Goal: Navigation & Orientation: Find specific page/section

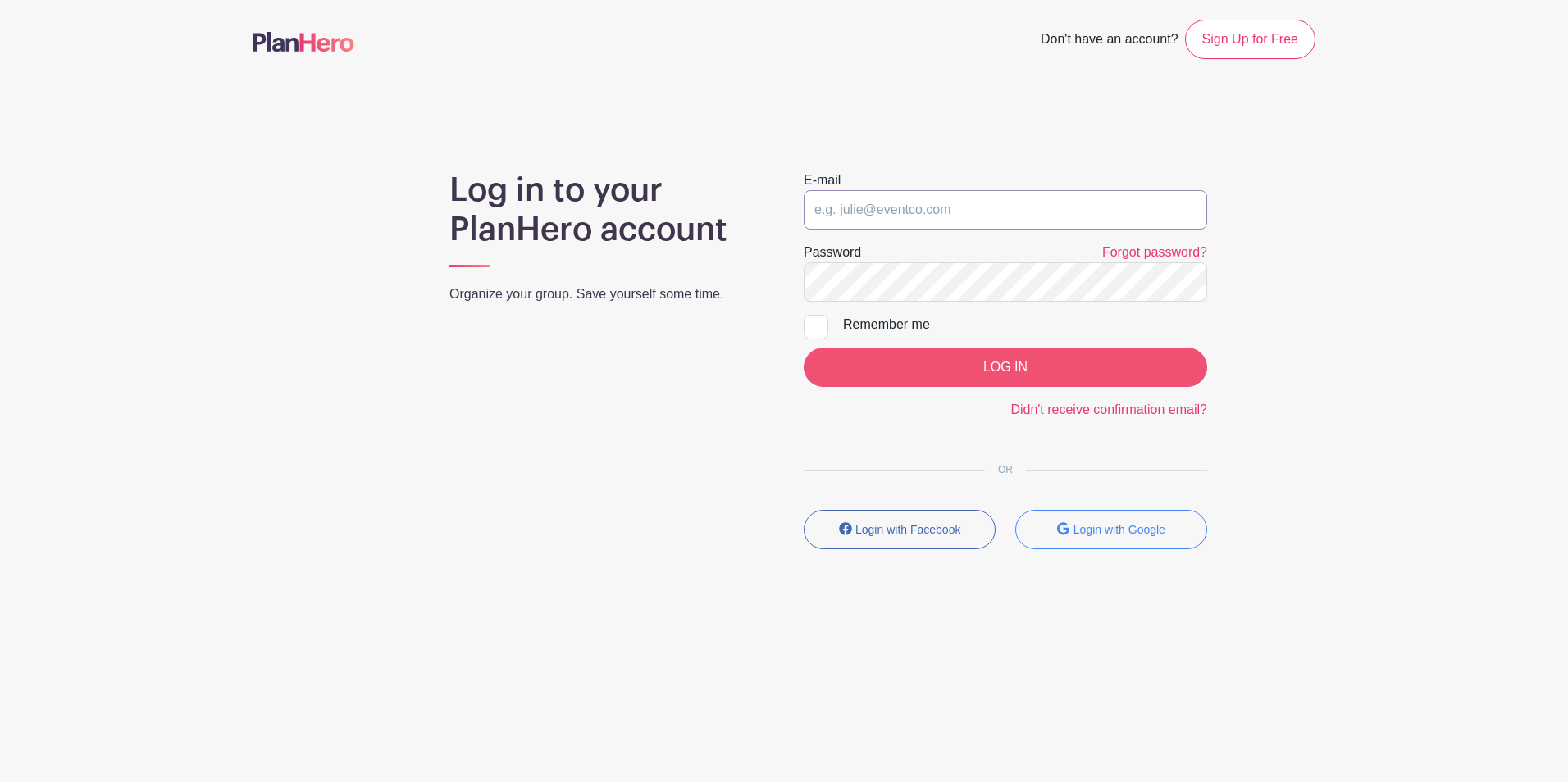
type input "[EMAIL_ADDRESS][DOMAIN_NAME]"
click at [937, 360] on input "LOG IN" at bounding box center [1005, 367] width 403 height 39
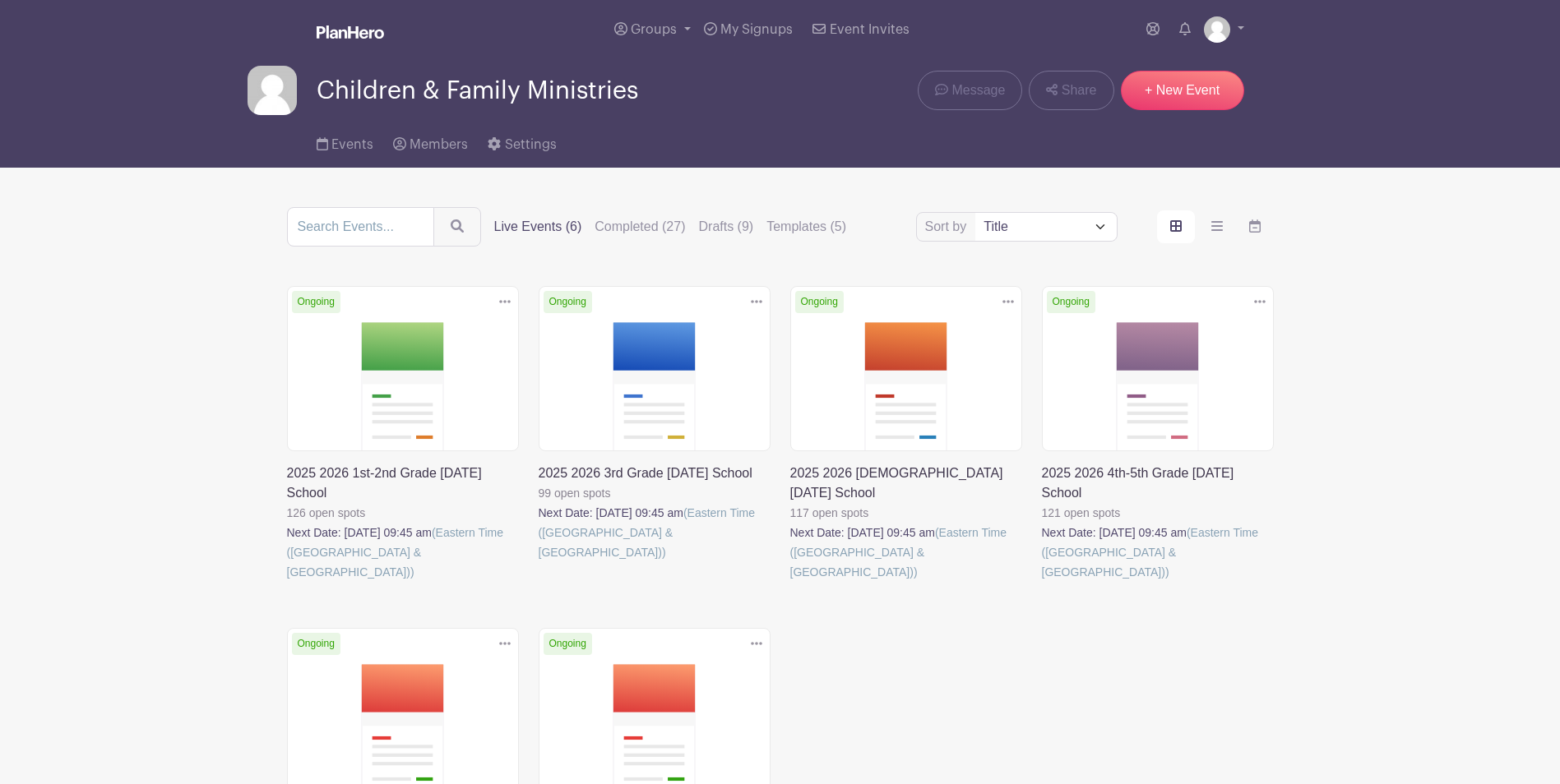
click at [790, 582] on link at bounding box center [790, 582] width 0 height 0
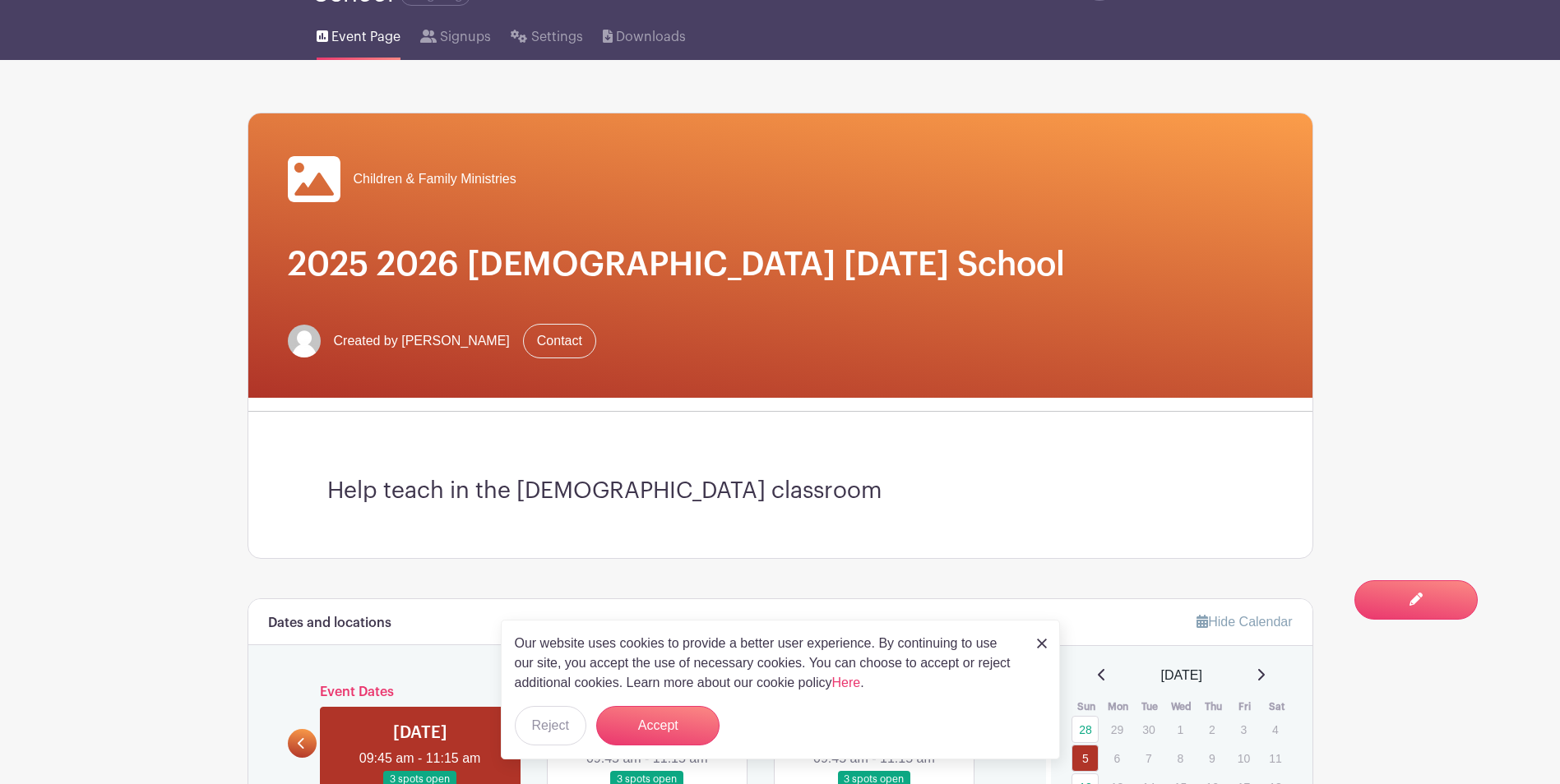
scroll to position [51, 0]
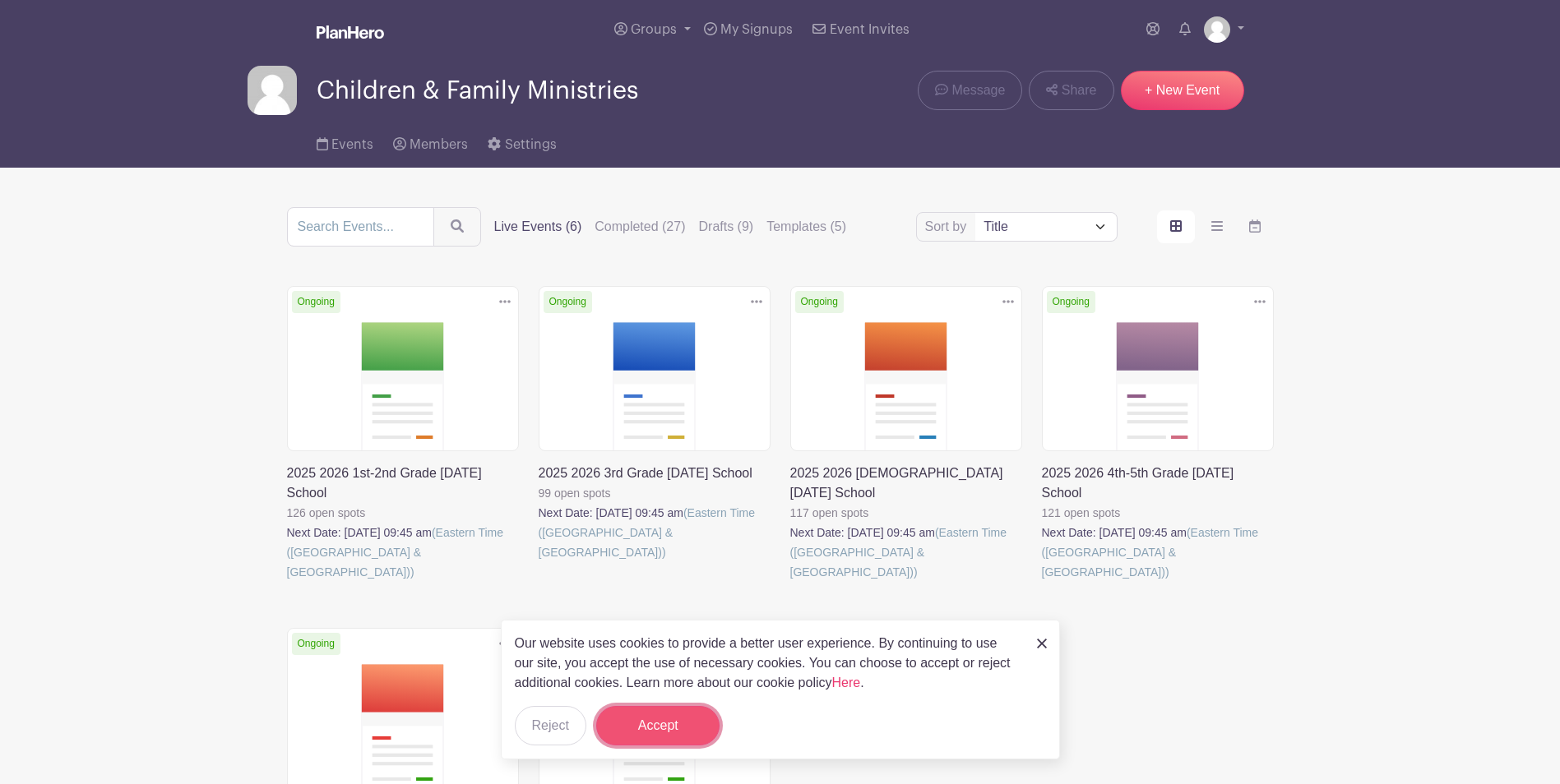
click at [620, 720] on button "Accept" at bounding box center [658, 725] width 123 height 39
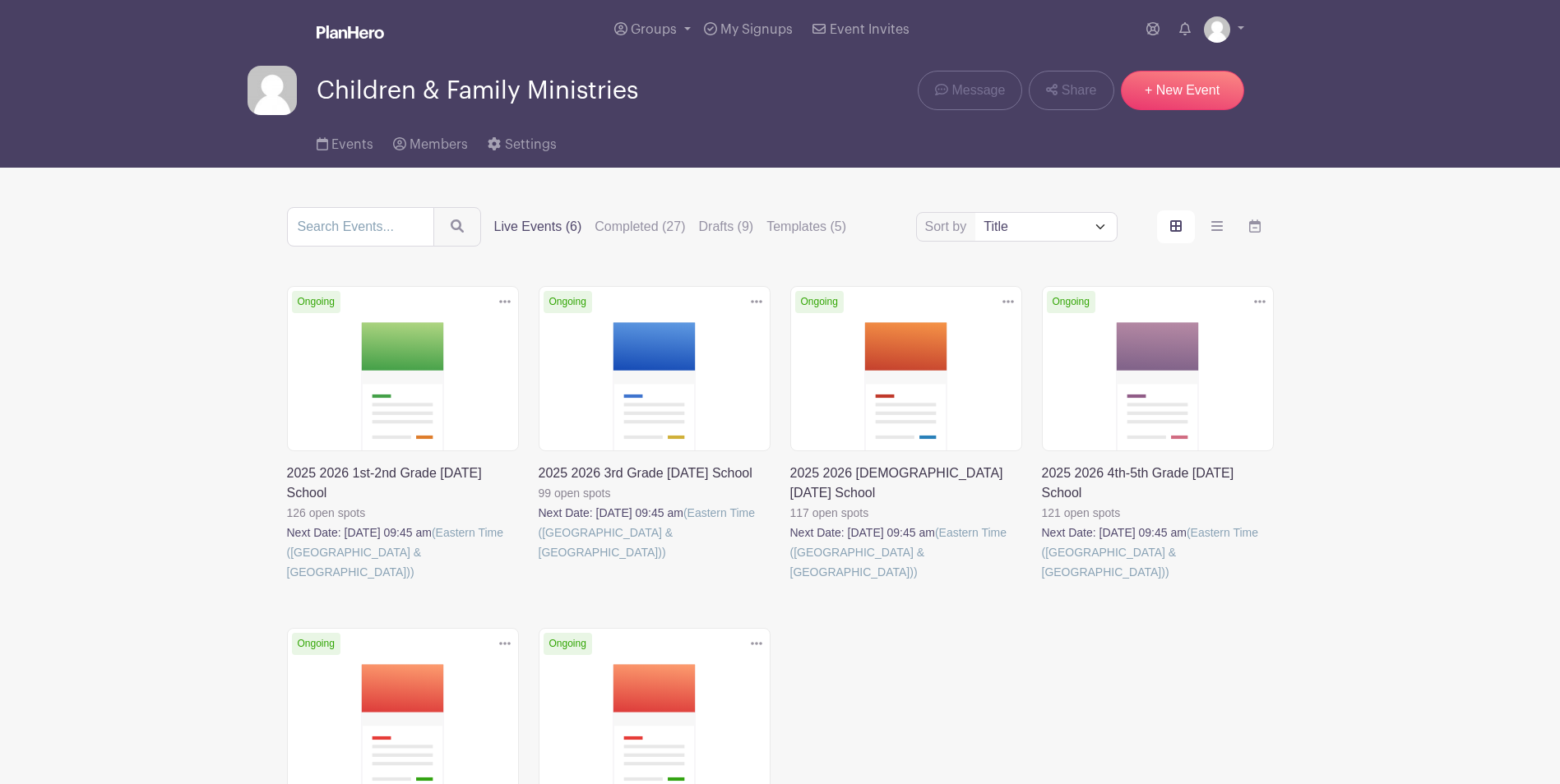
click at [287, 582] on link at bounding box center [287, 582] width 0 height 0
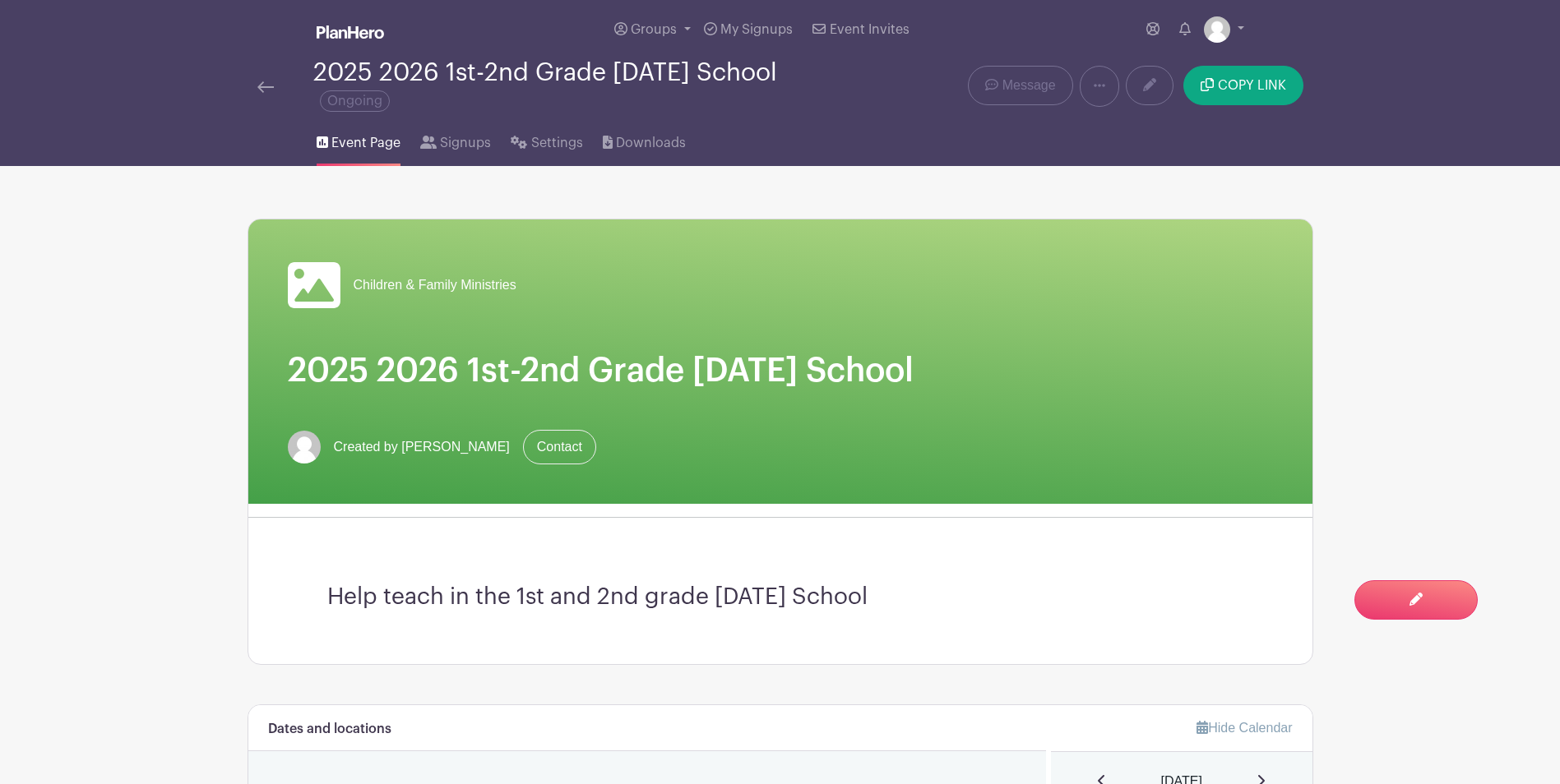
click at [270, 83] on img at bounding box center [266, 87] width 17 height 12
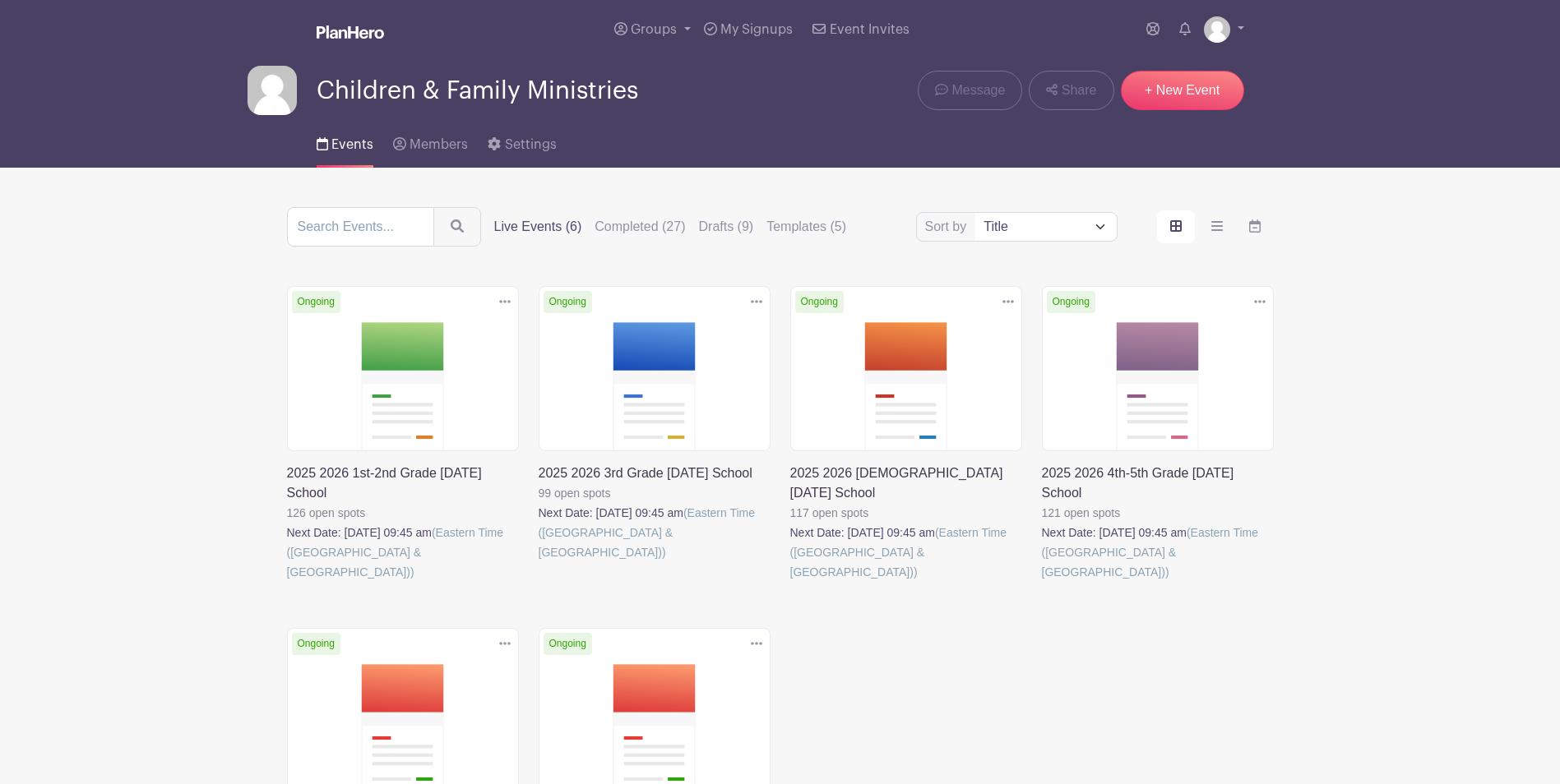
click at [538, 563] on link at bounding box center [538, 563] width 0 height 0
